Goal: Information Seeking & Learning: Check status

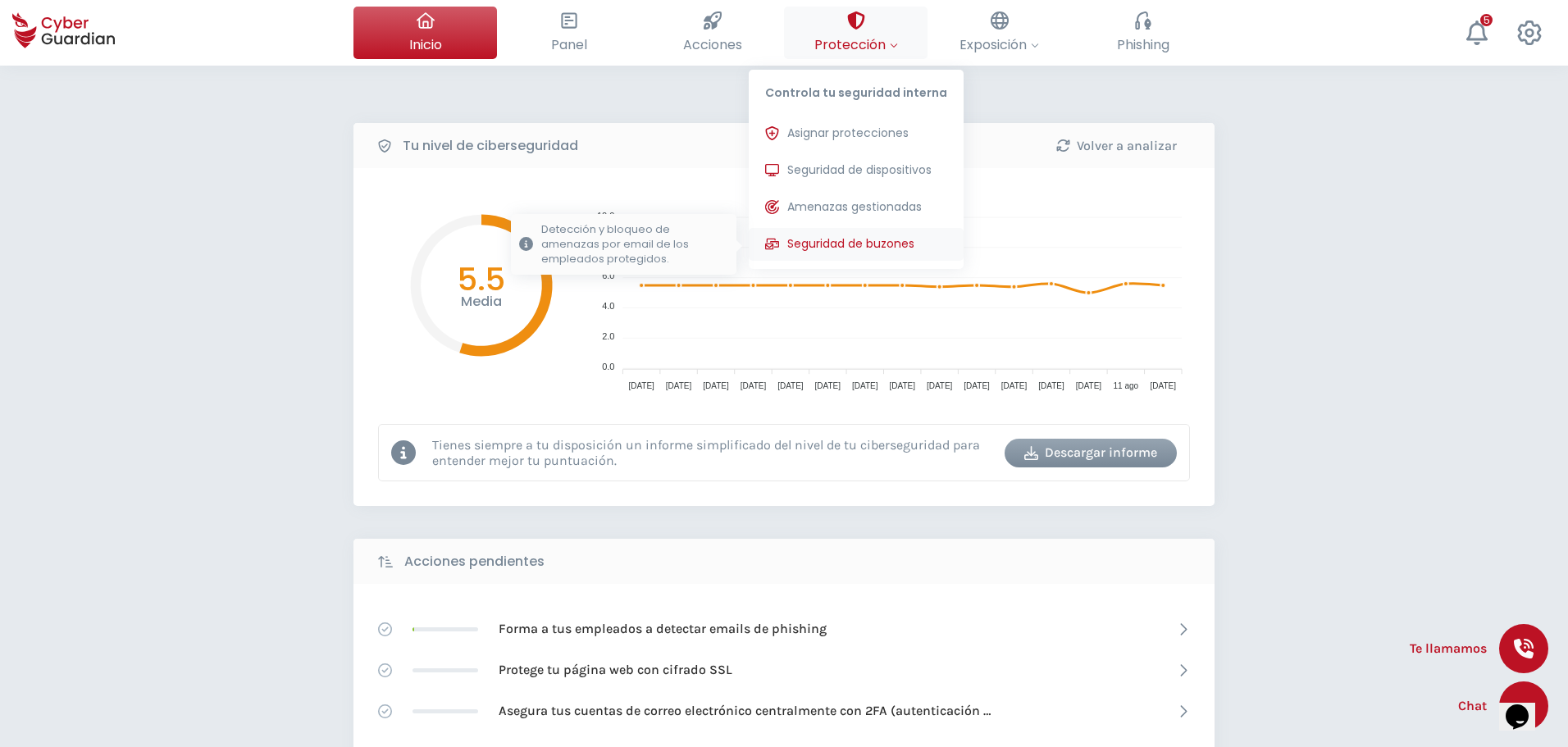
click at [856, 251] on span "Seguridad de buzones" at bounding box center [851, 244] width 127 height 17
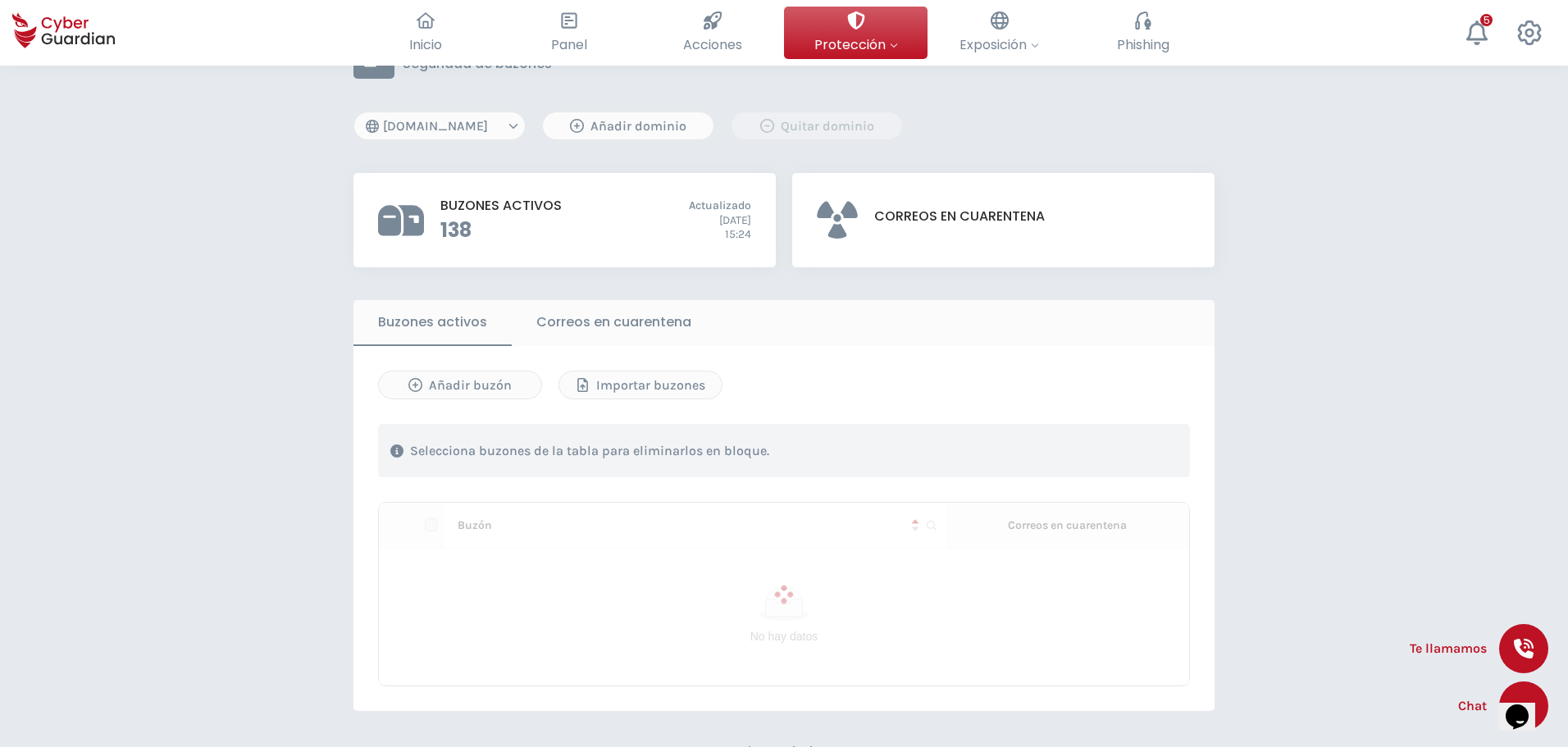
scroll to position [164, 0]
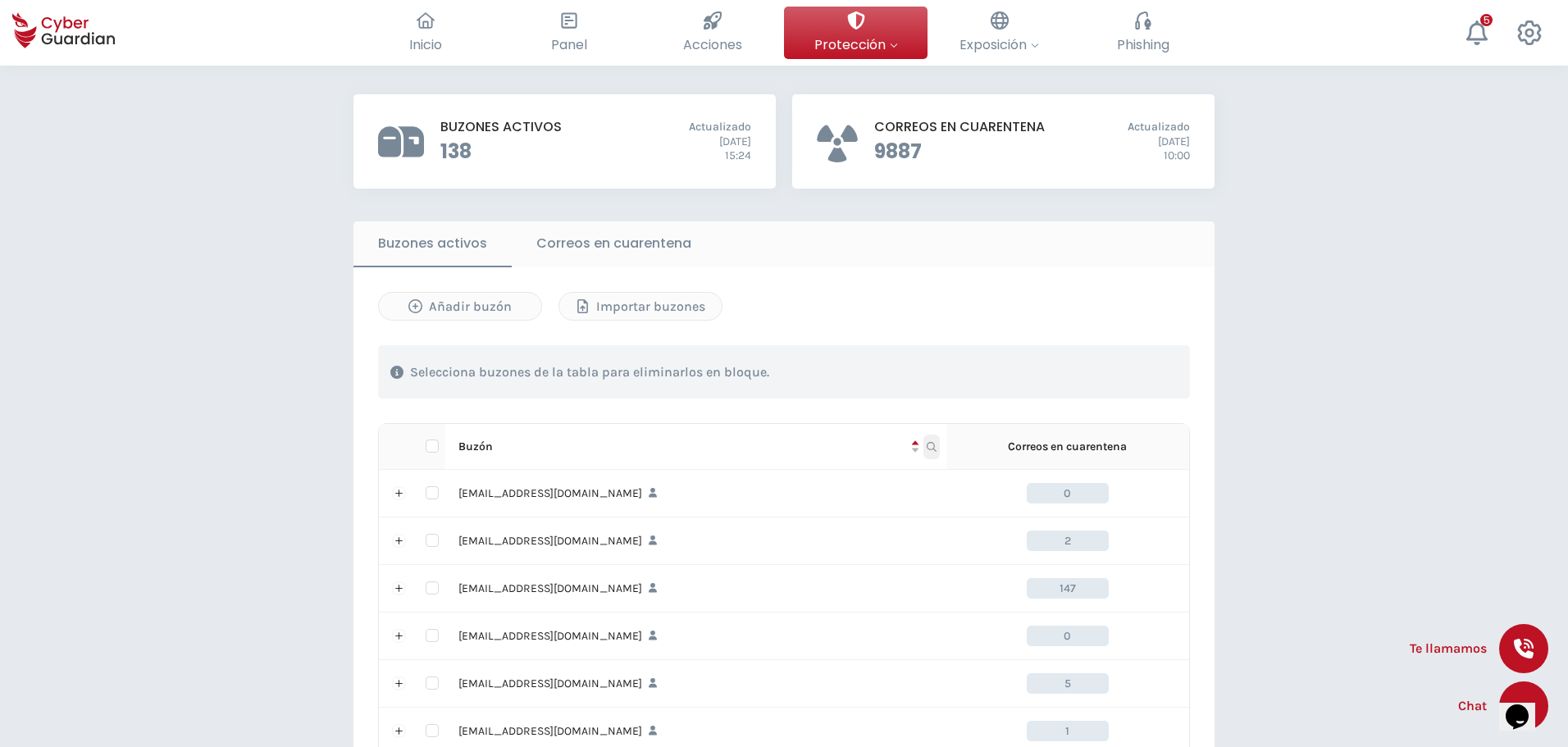
click at [931, 445] on icon "Buzón" at bounding box center [931, 447] width 10 height 10
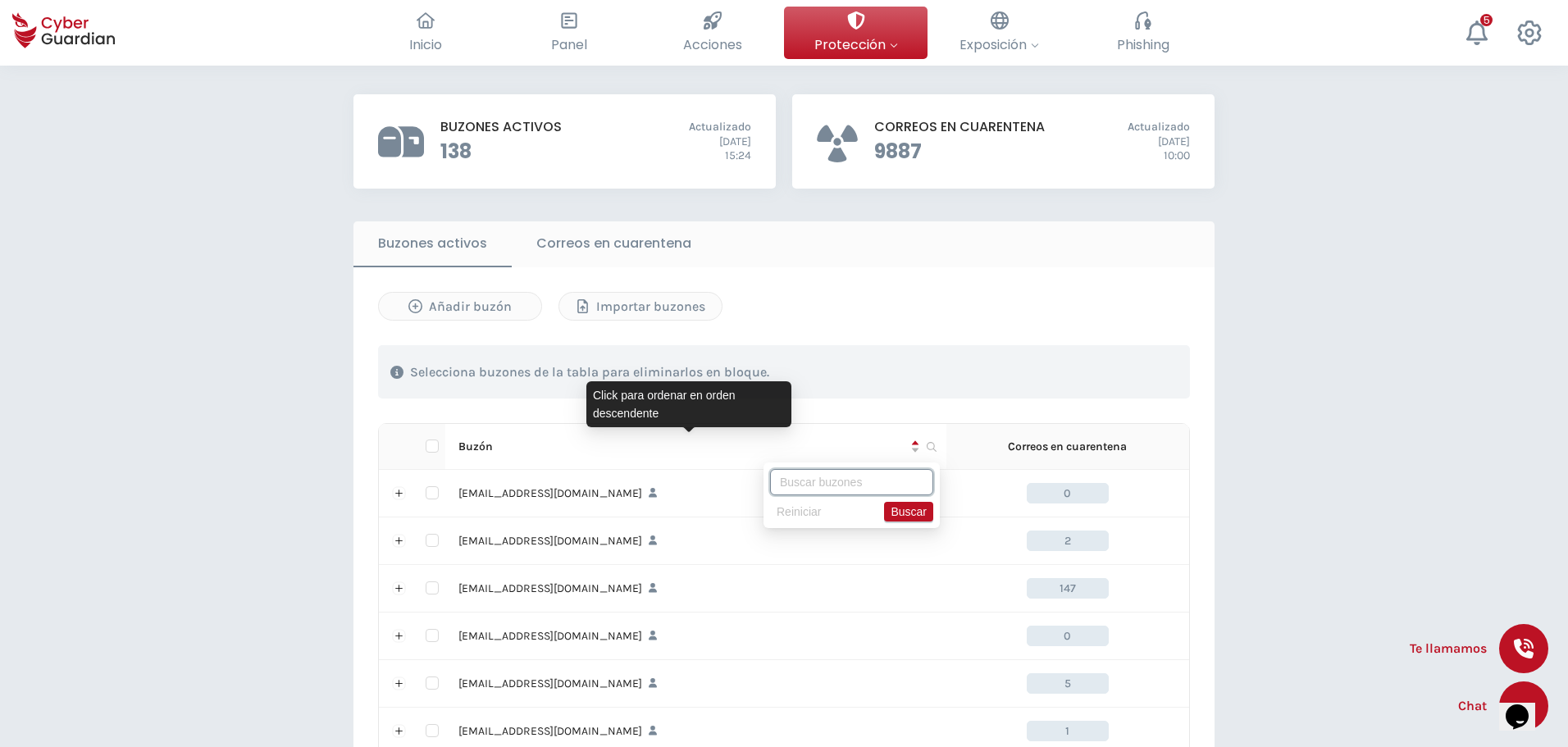
click at [853, 474] on input "text" at bounding box center [852, 482] width 164 height 26
type input "draich"
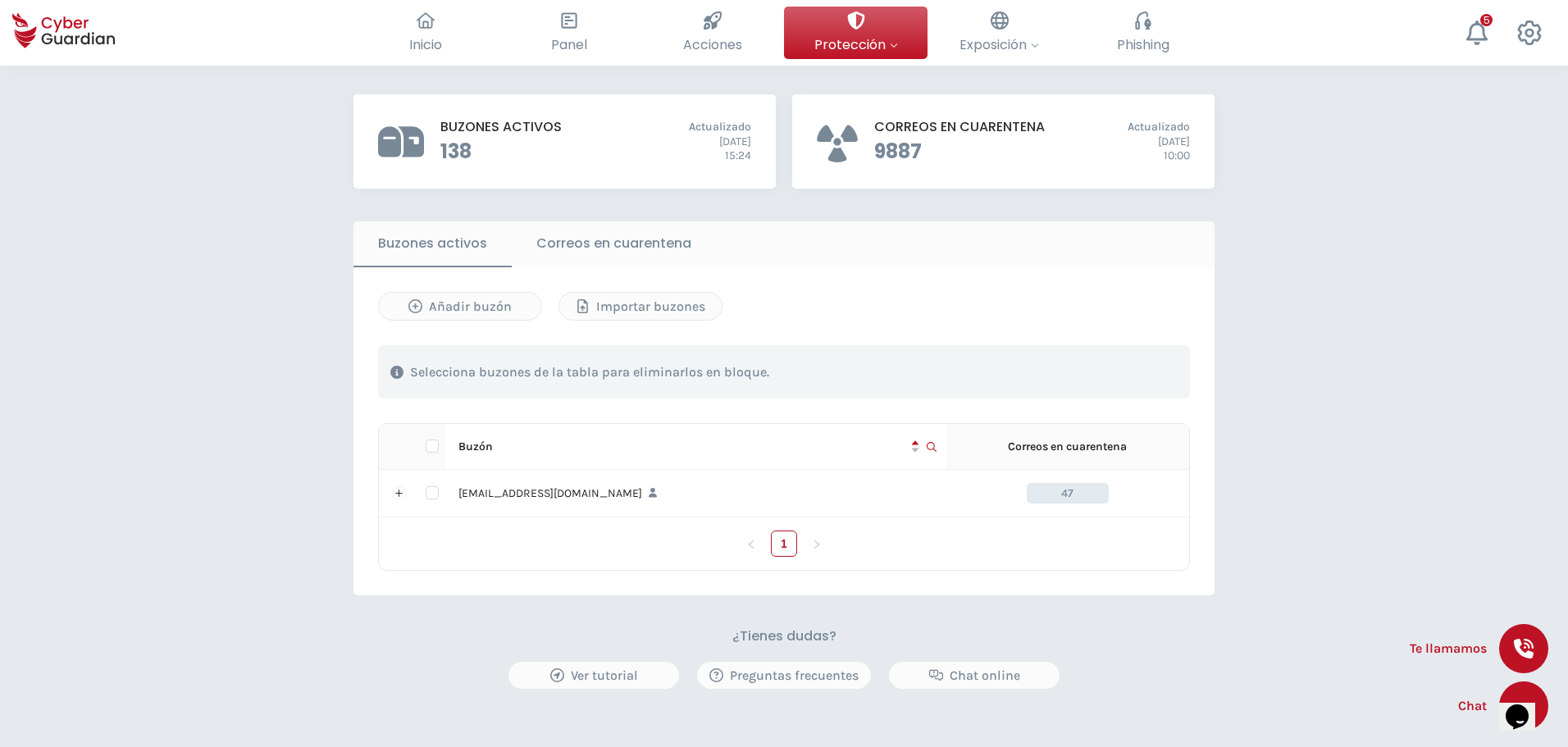
click at [501, 491] on div "[EMAIL_ADDRESS][DOMAIN_NAME]" at bounding box center [696, 494] width 475 height 18
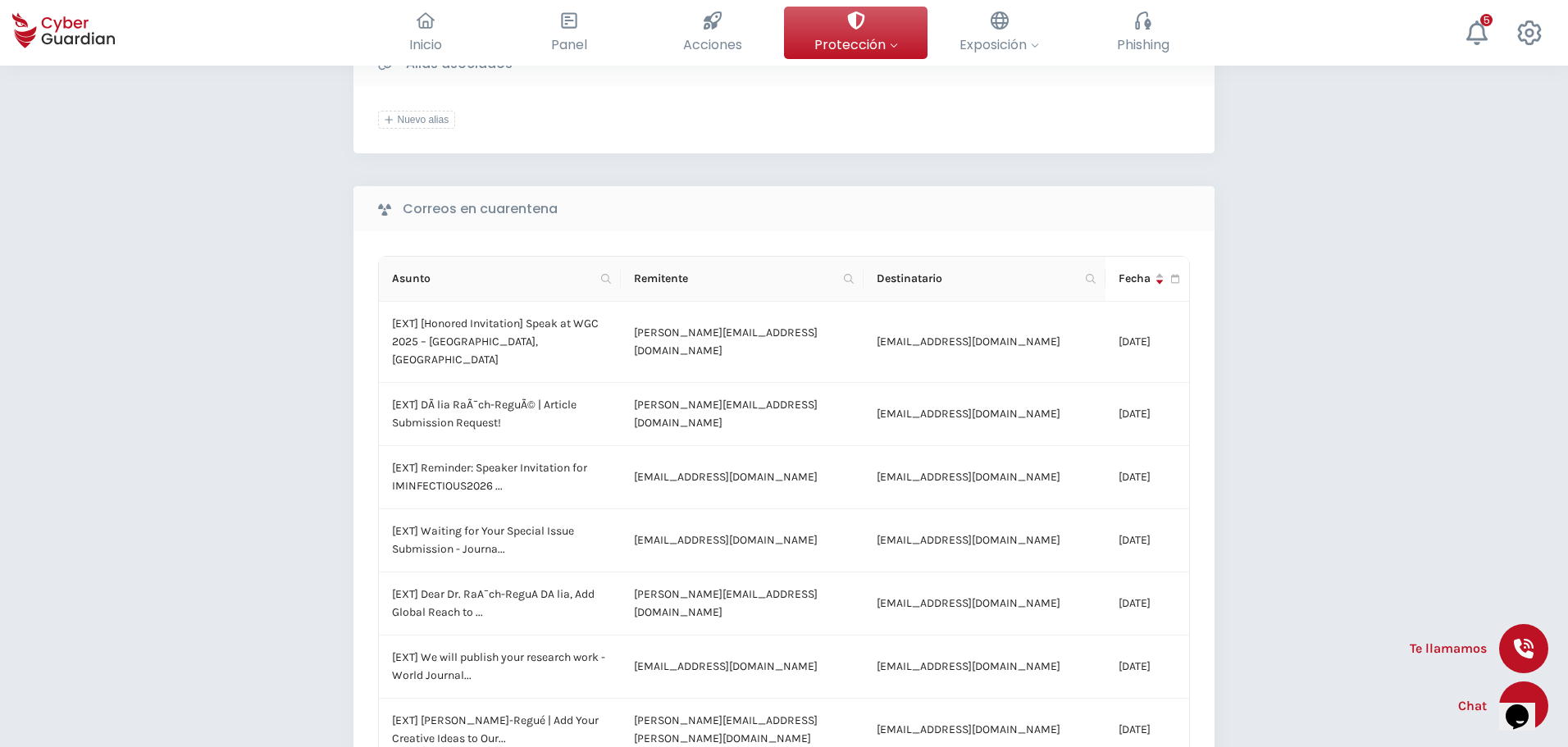
scroll to position [126, 0]
